Goal: Information Seeking & Learning: Learn about a topic

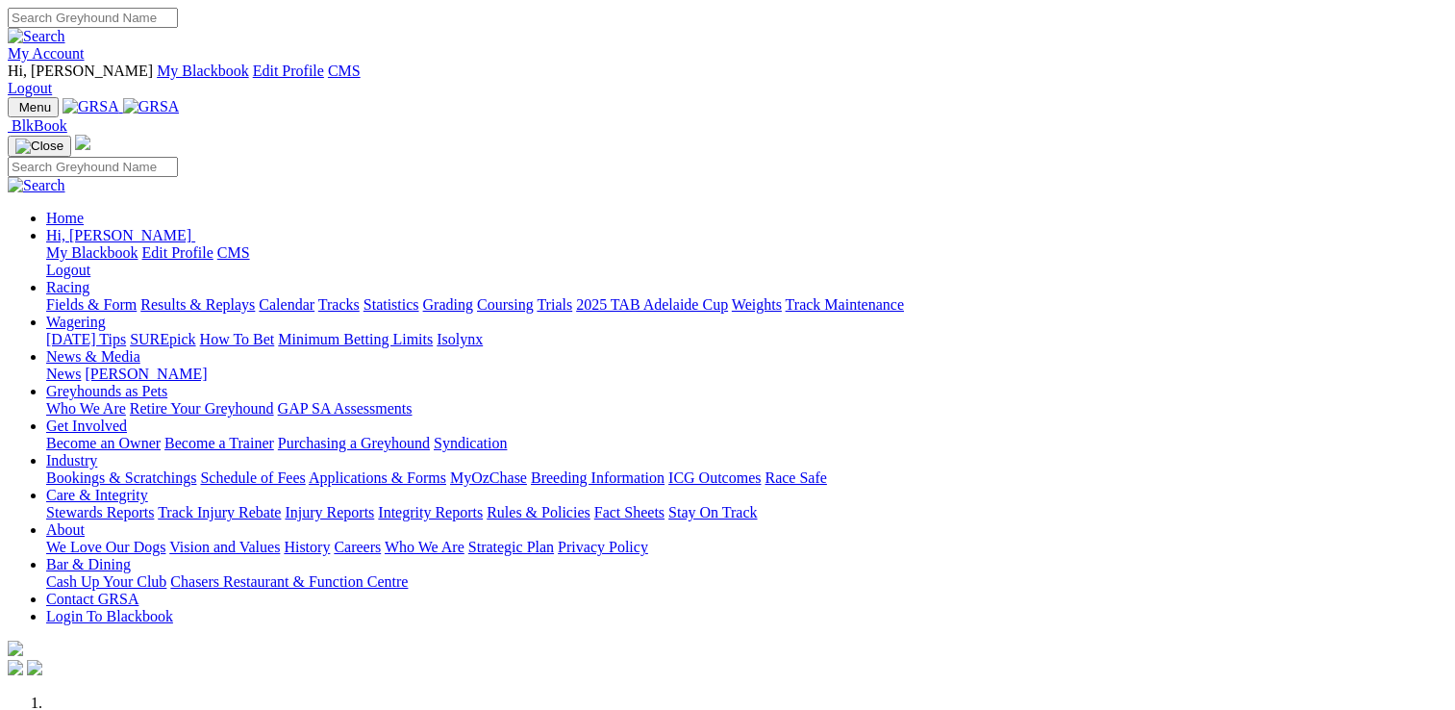
scroll to position [577, 0]
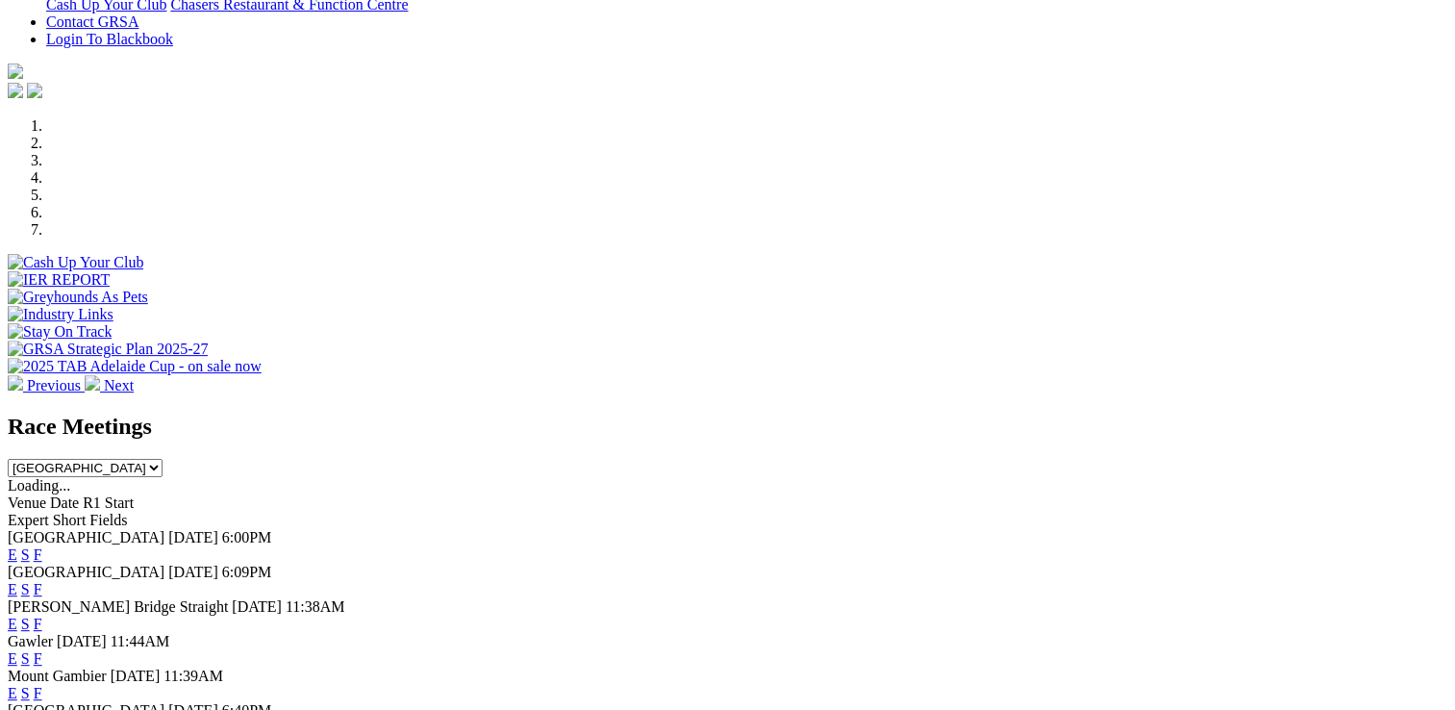
click at [17, 581] on link "E" at bounding box center [13, 589] width 10 height 16
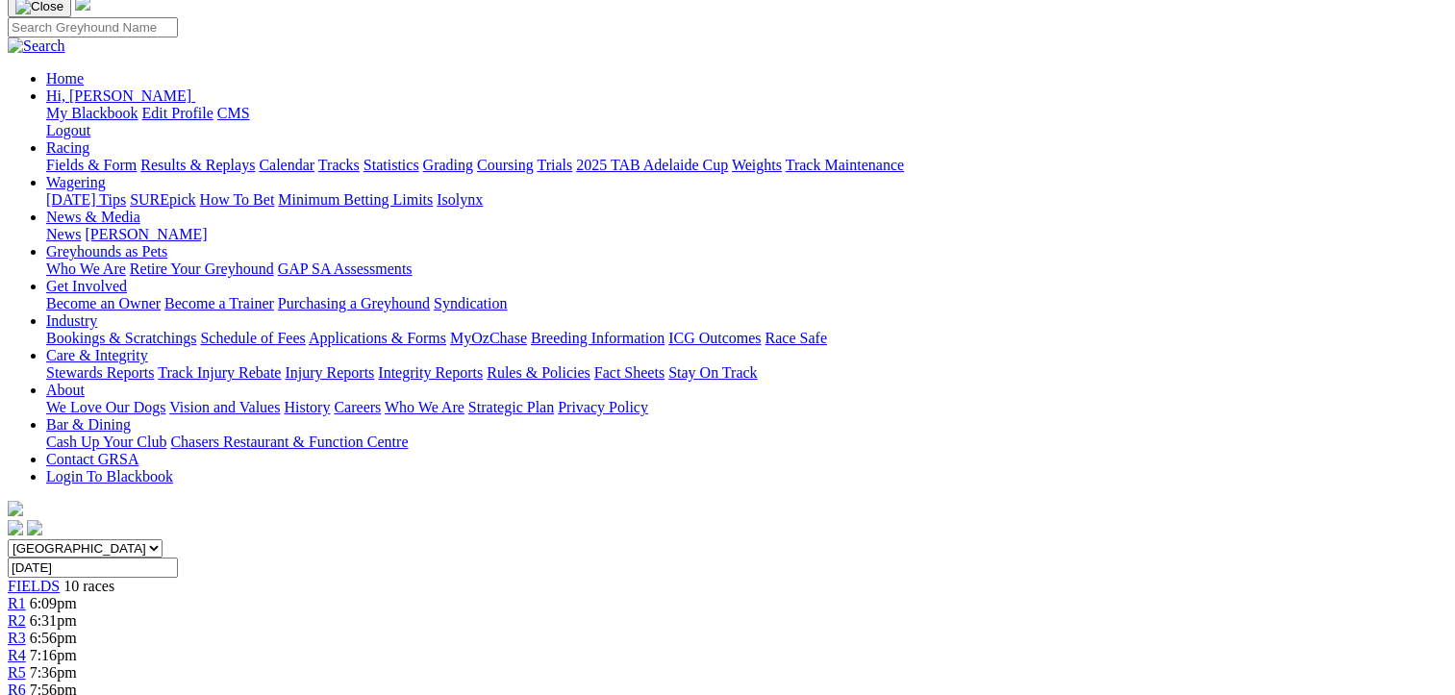
scroll to position [96, 0]
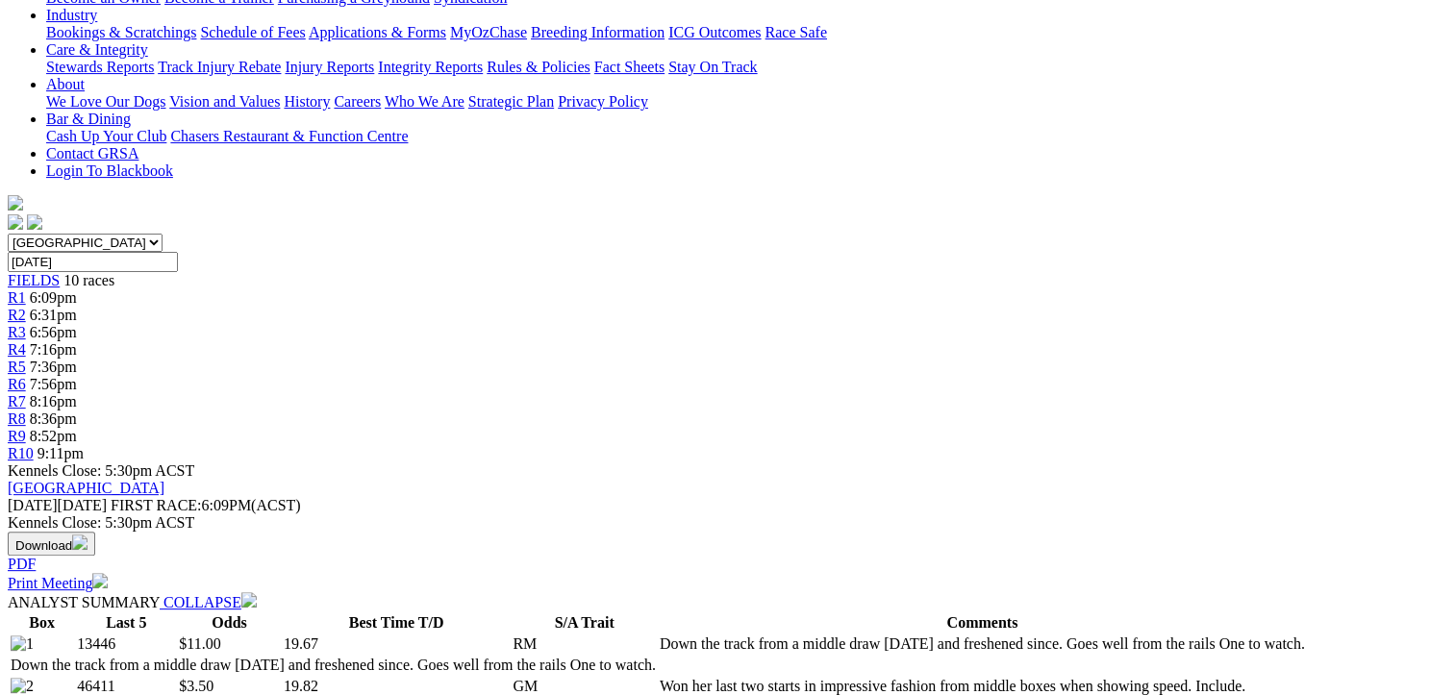
scroll to position [481, 0]
drag, startPoint x: 646, startPoint y: 304, endPoint x: 1154, endPoint y: 356, distance: 510.5
drag, startPoint x: 1154, startPoint y: 356, endPoint x: 866, endPoint y: 317, distance: 291.1
copy p "BONA VISTA (7) Forgive his last couple of runs and he ran time from a wide draw…"
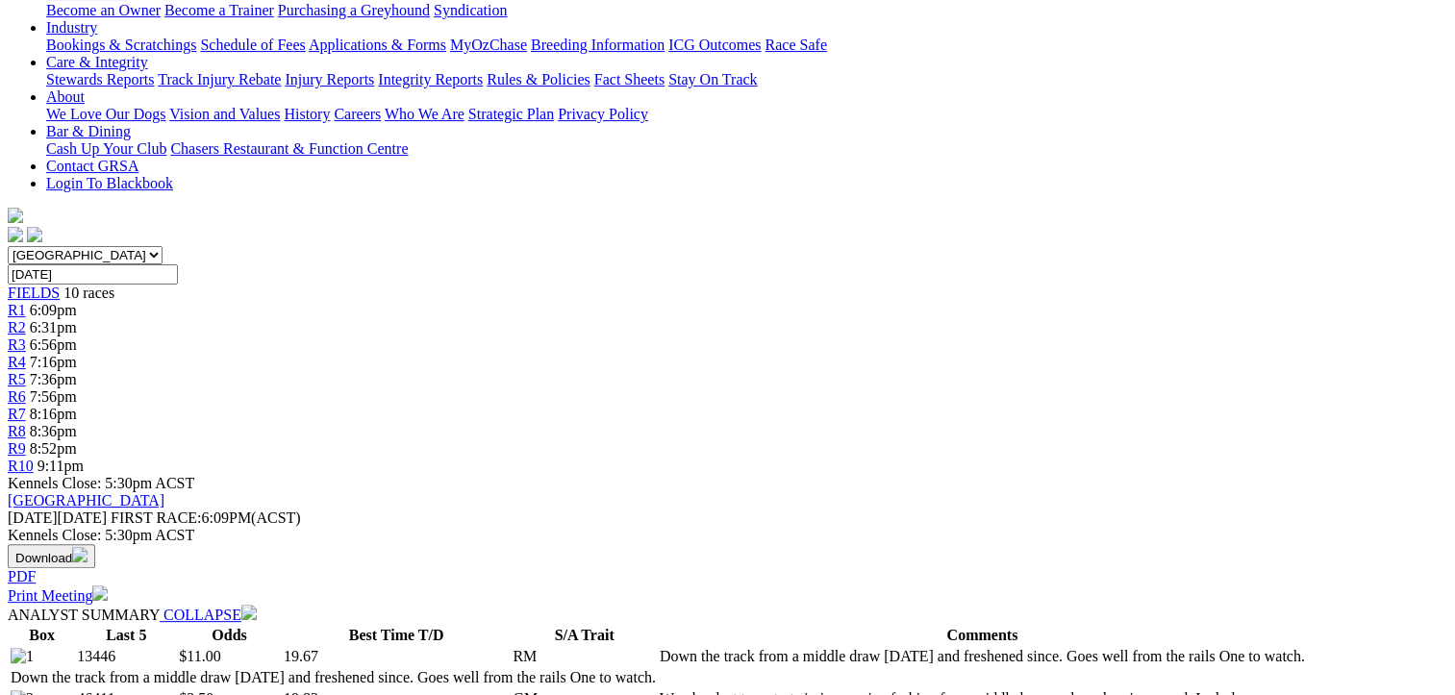
scroll to position [192, 0]
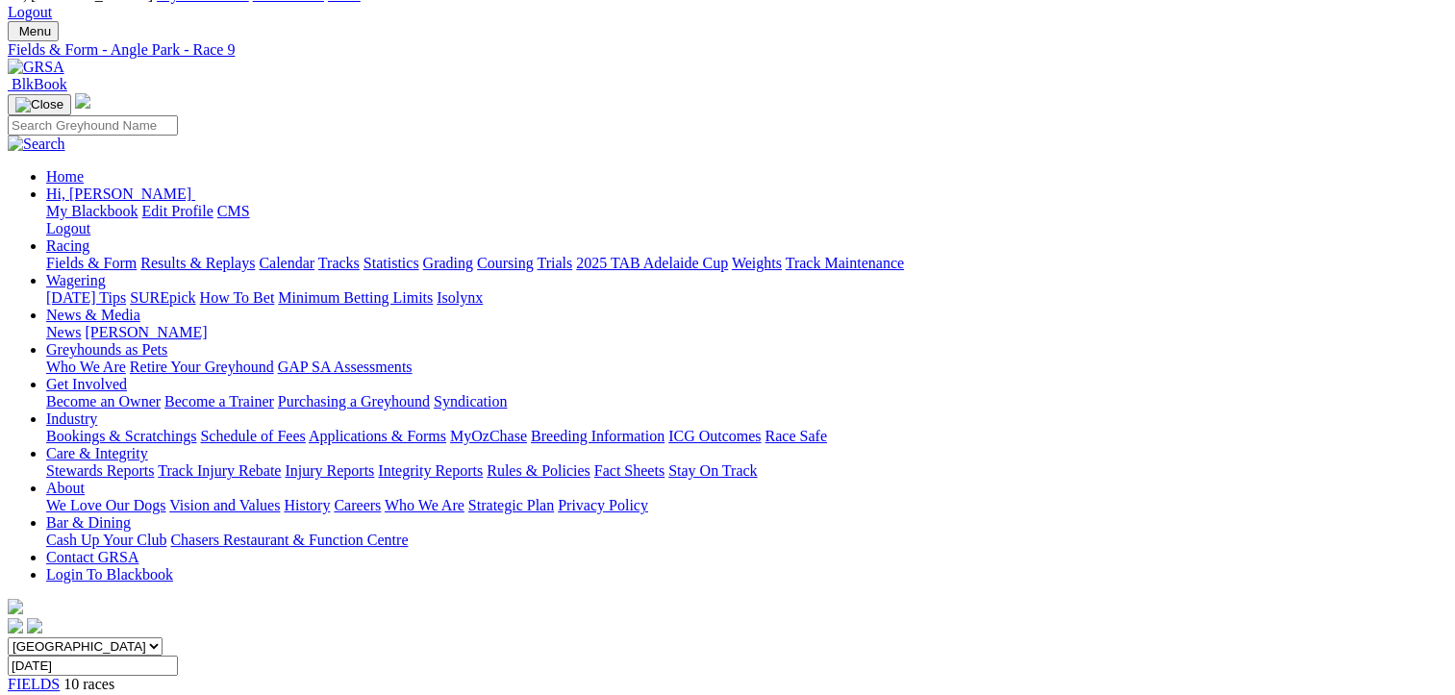
scroll to position [385, 0]
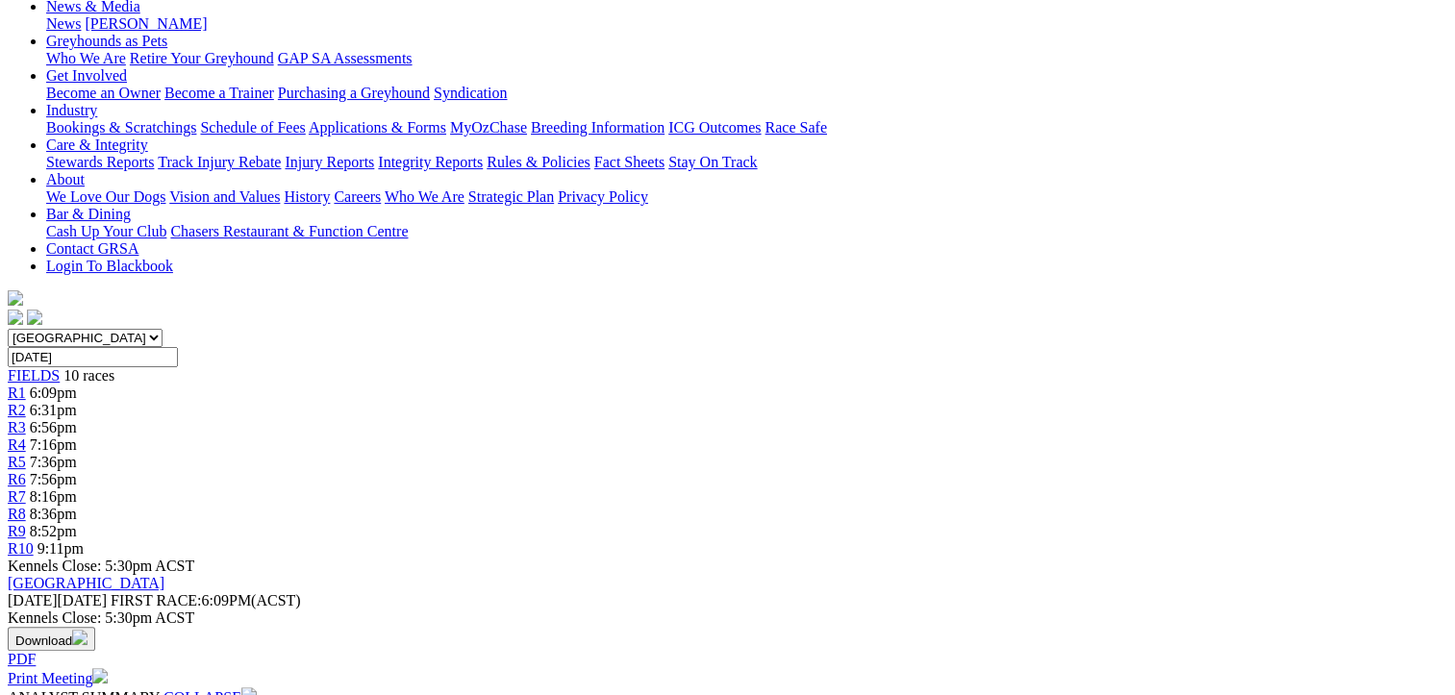
drag, startPoint x: 672, startPoint y: 399, endPoint x: 881, endPoint y: 466, distance: 219.0
drag, startPoint x: 881, startPoint y: 466, endPoint x: 760, endPoint y: 443, distance: 123.2
copy p "ALL THE BLING (2) 4th from an inside draw Aug 5 and had a couple of nice wins p…"
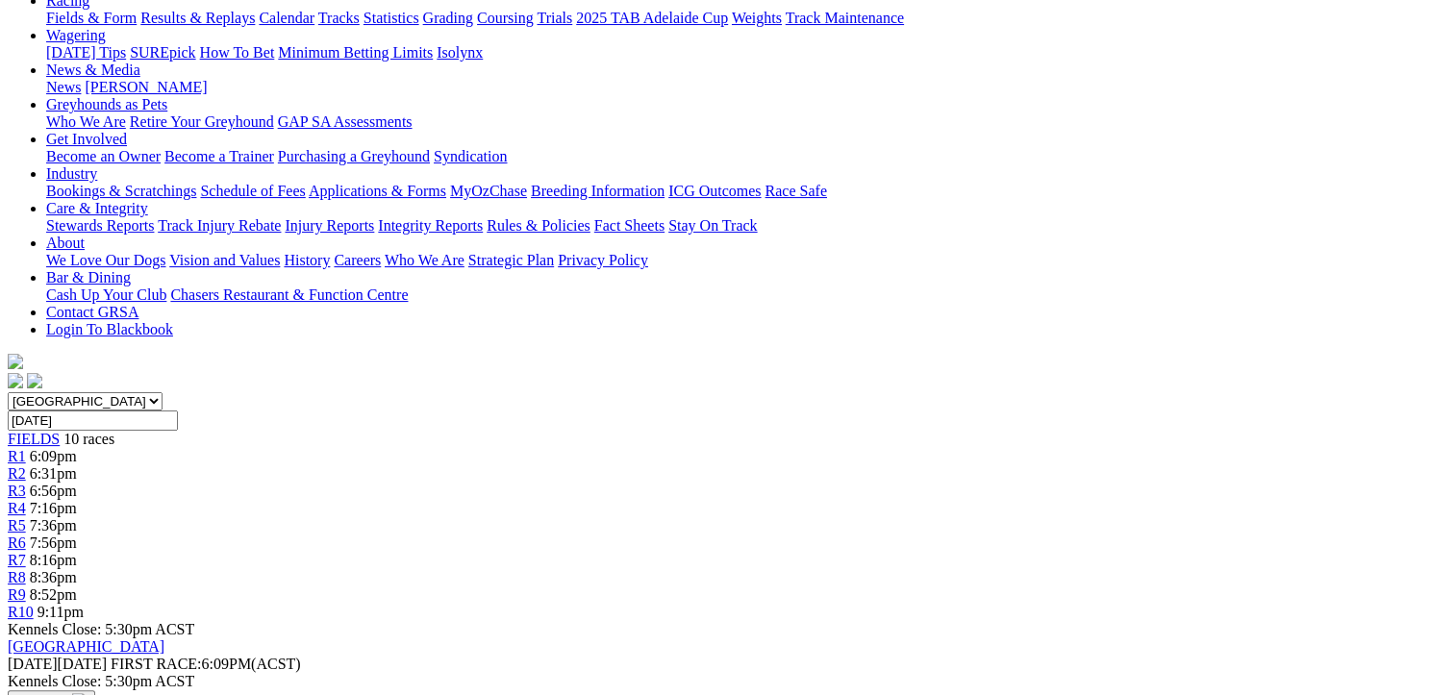
scroll to position [289, 0]
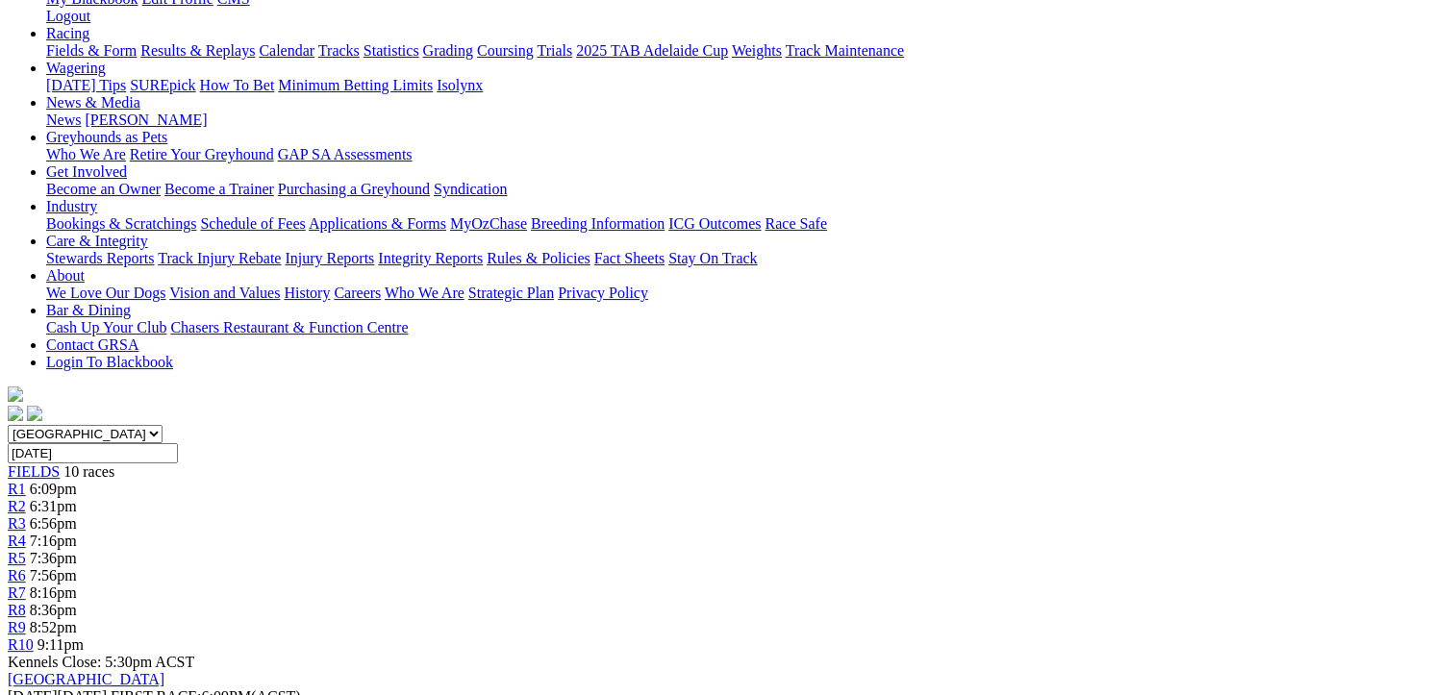
click at [34, 637] on link "R10" at bounding box center [21, 645] width 26 height 16
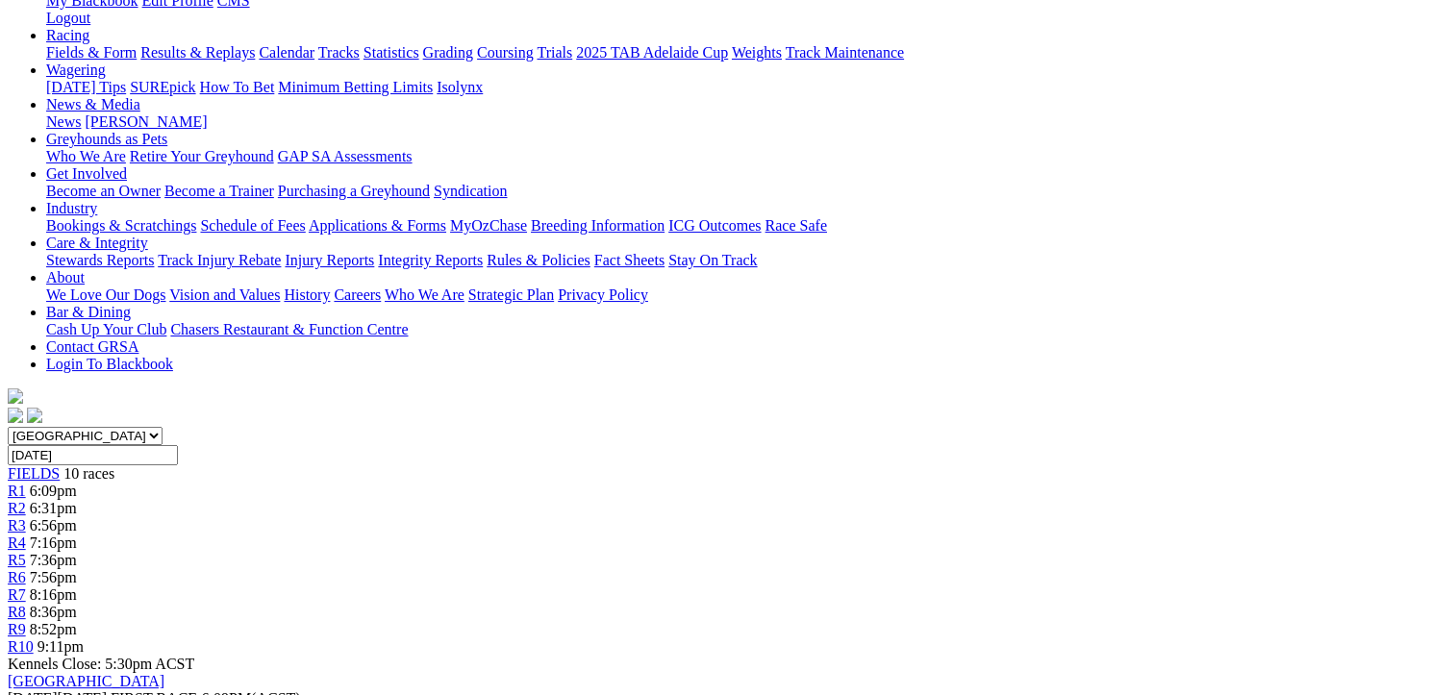
scroll to position [385, 0]
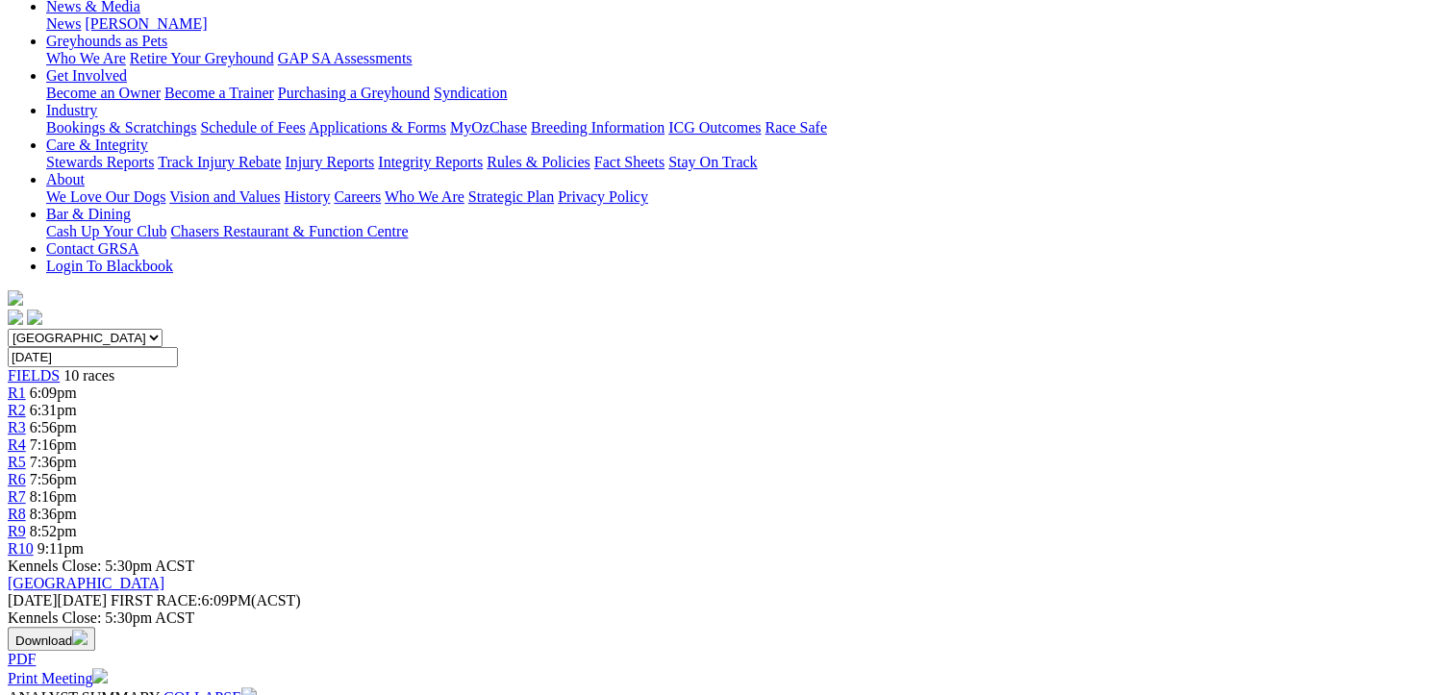
drag, startPoint x: 645, startPoint y: 400, endPoint x: 1161, endPoint y: 449, distance: 517.9
drag, startPoint x: 1161, startPoint y: 449, endPoint x: 960, endPoint y: 420, distance: 203.1
copy p "KING CORDITE (1) 4th from the middle Aug 5 and ran a couple of placings recentl…"
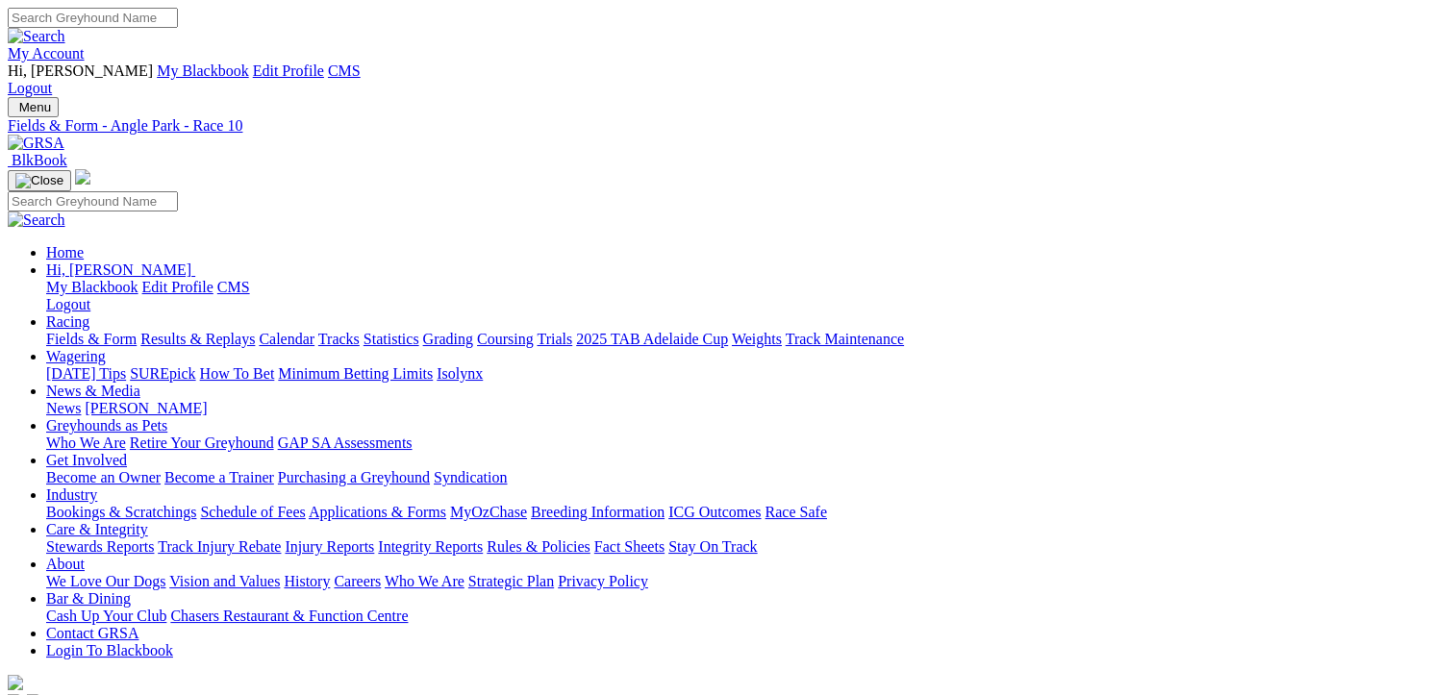
scroll to position [0, 0]
click at [61, 331] on link "Fields & Form" at bounding box center [91, 339] width 90 height 16
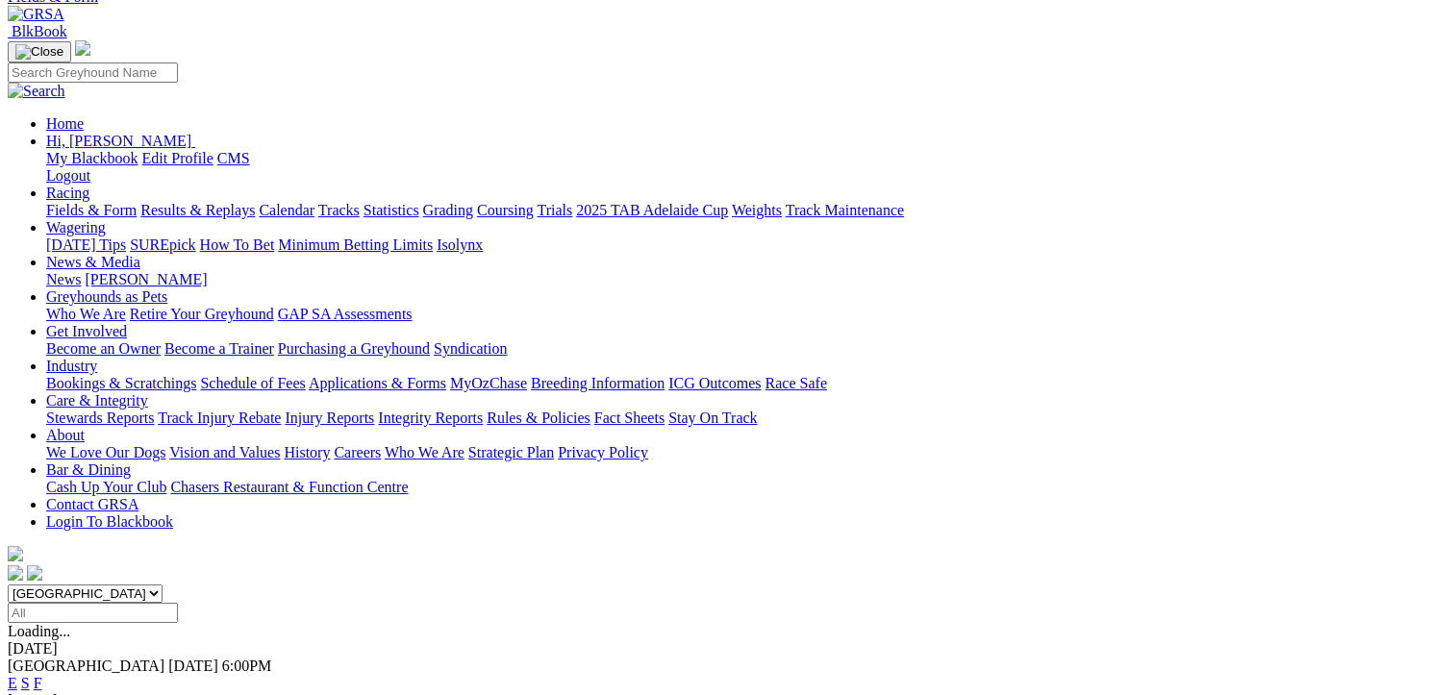
scroll to position [289, 0]
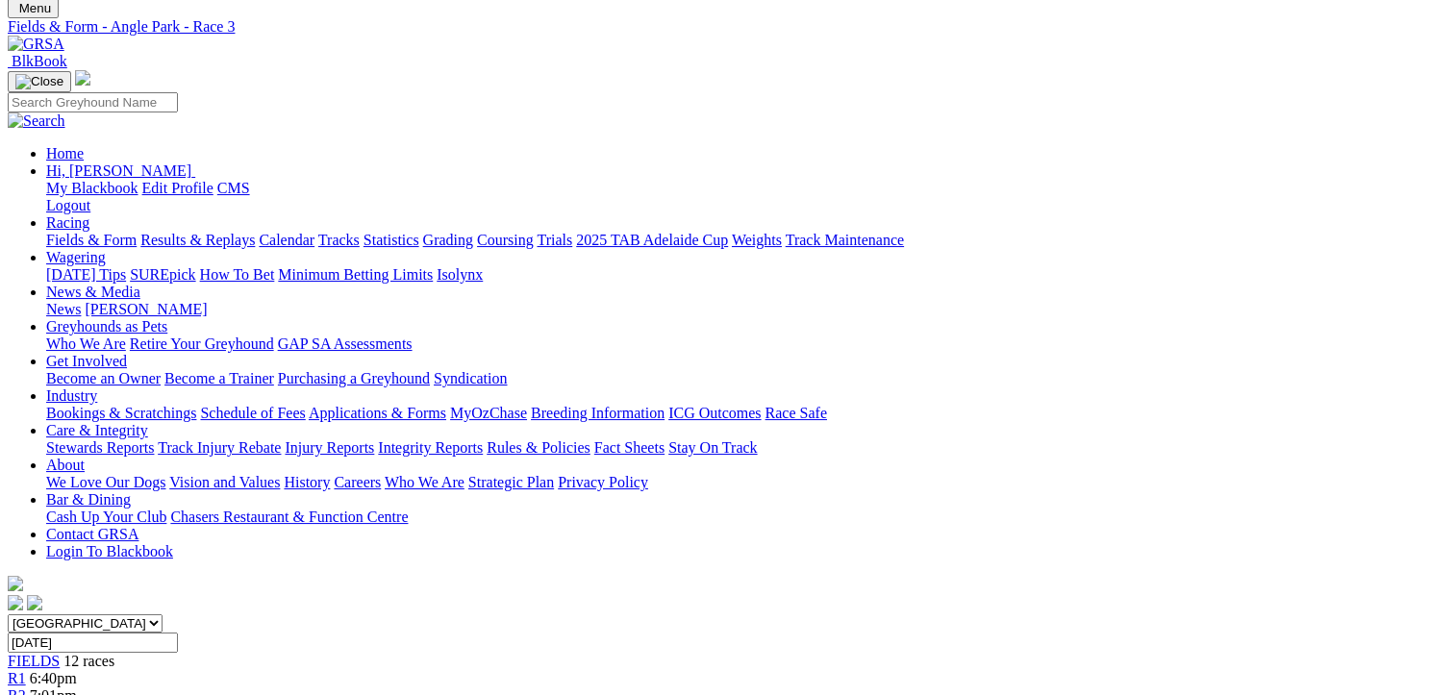
scroll to position [96, 0]
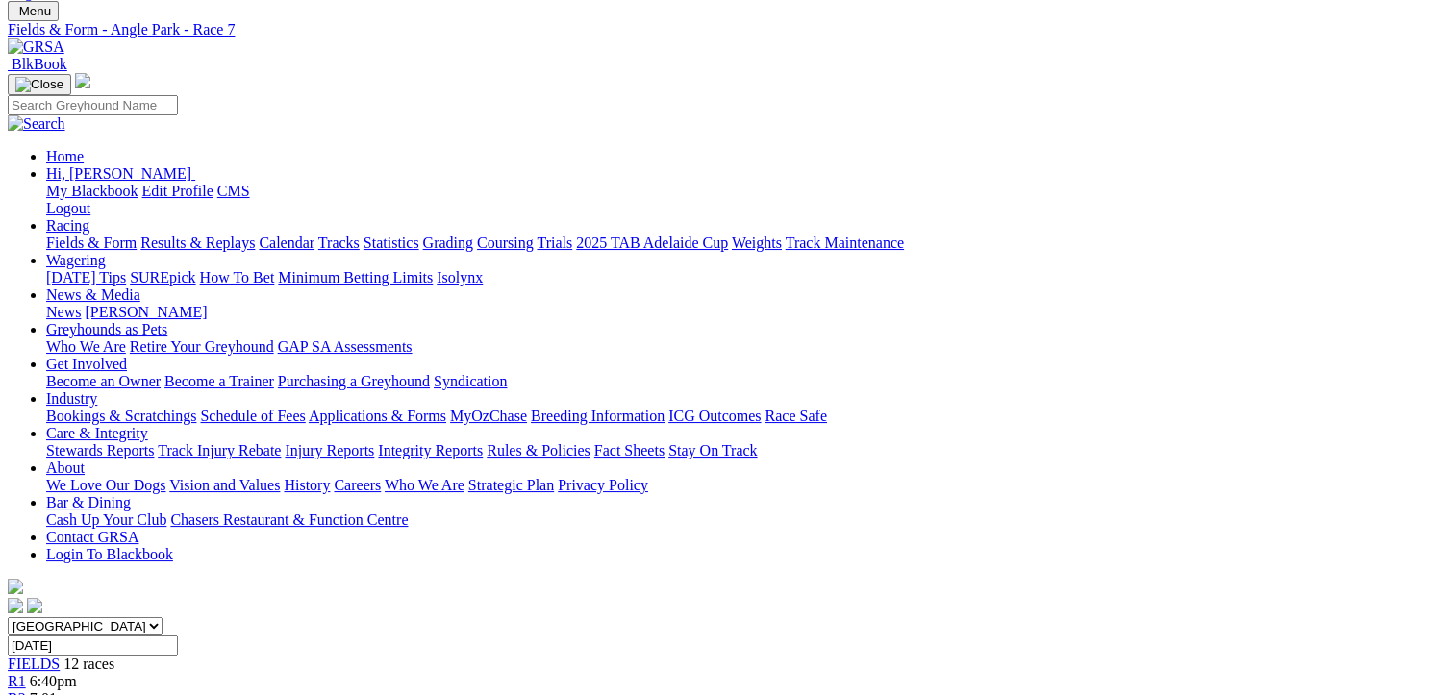
scroll to position [96, 0]
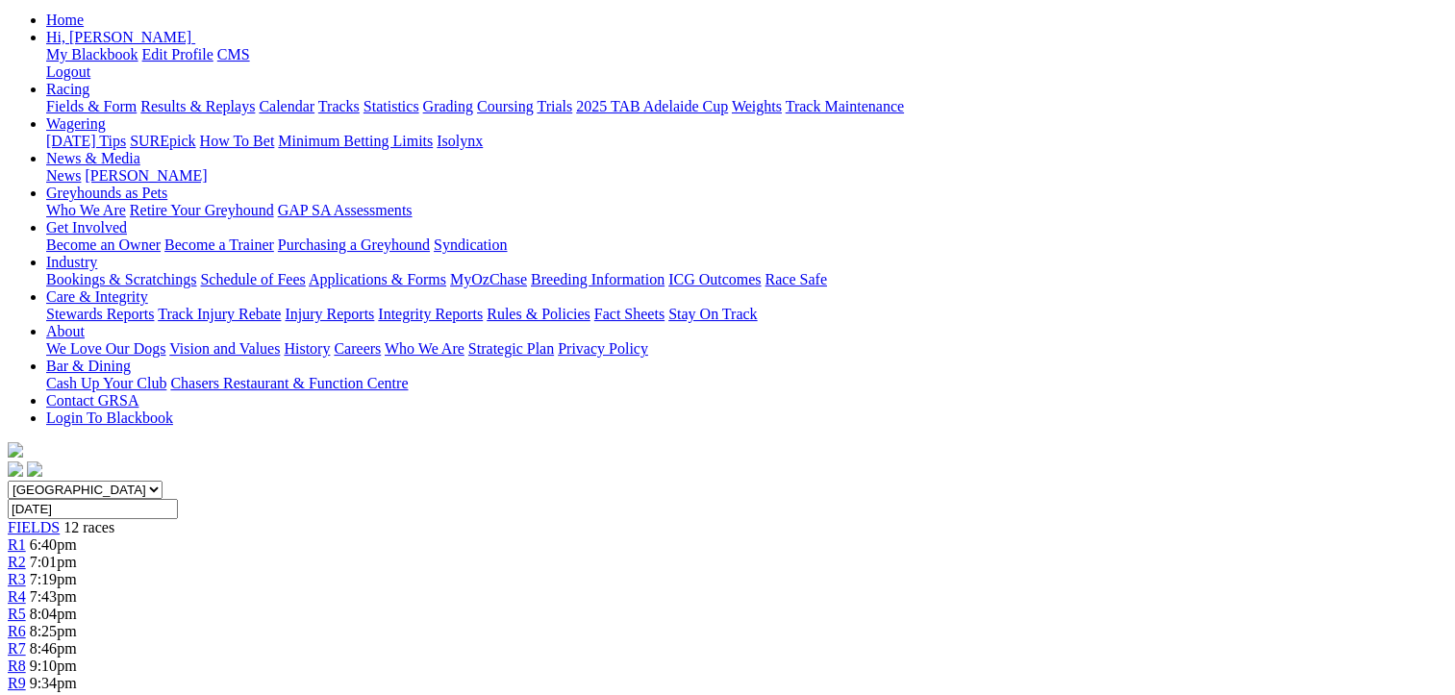
scroll to position [192, 0]
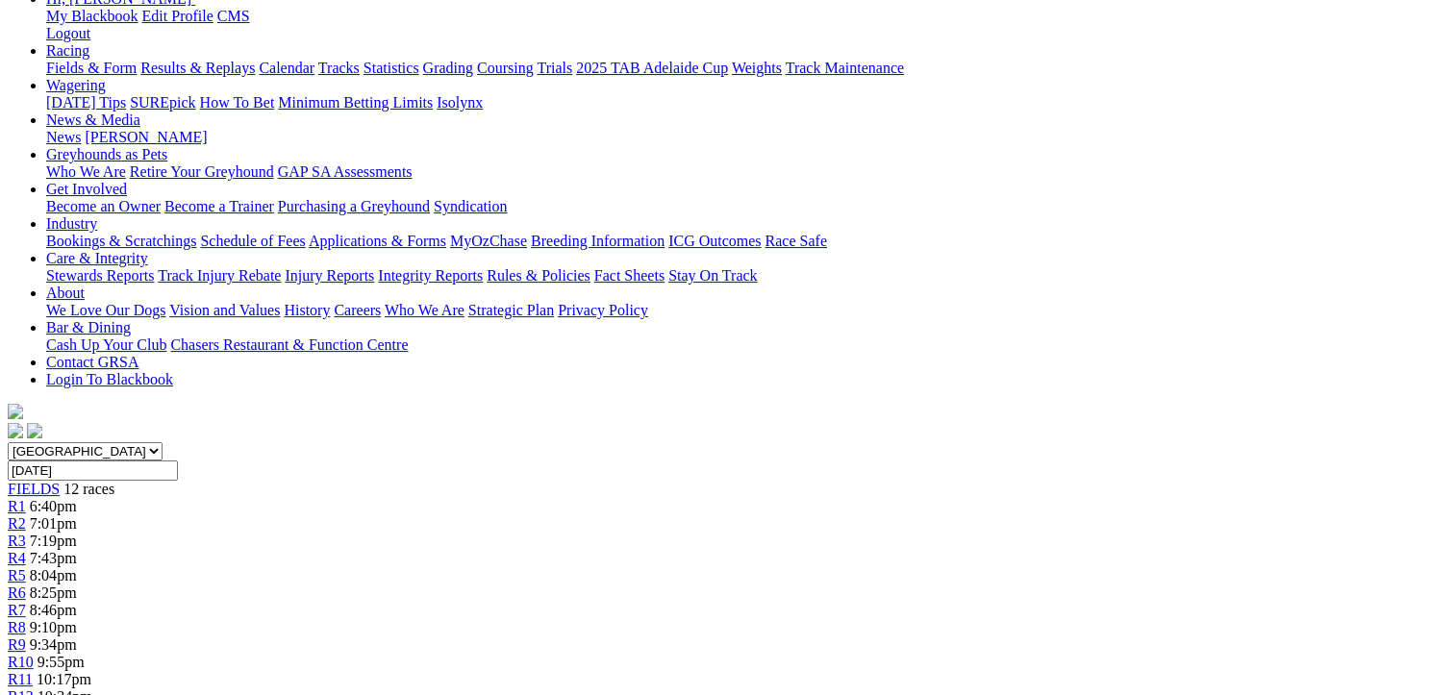
scroll to position [96, 0]
